Goal: Task Accomplishment & Management: Use online tool/utility

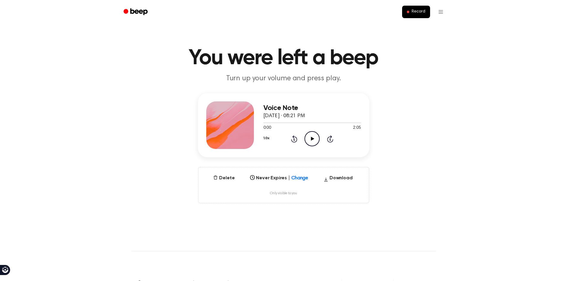
click at [312, 139] on icon at bounding box center [312, 139] width 3 height 4
click at [229, 181] on button "Delete" at bounding box center [224, 178] width 26 height 7
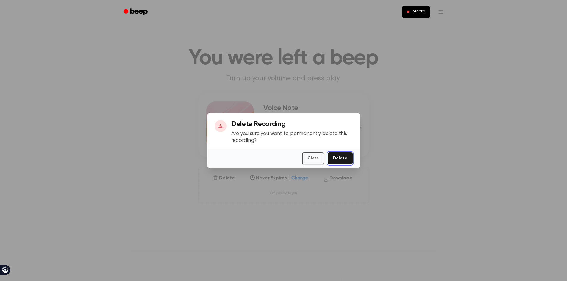
click at [346, 160] on button "Delete" at bounding box center [340, 158] width 25 height 12
click at [346, 156] on button "Delete" at bounding box center [340, 158] width 25 height 12
